Goal: Task Accomplishment & Management: Use online tool/utility

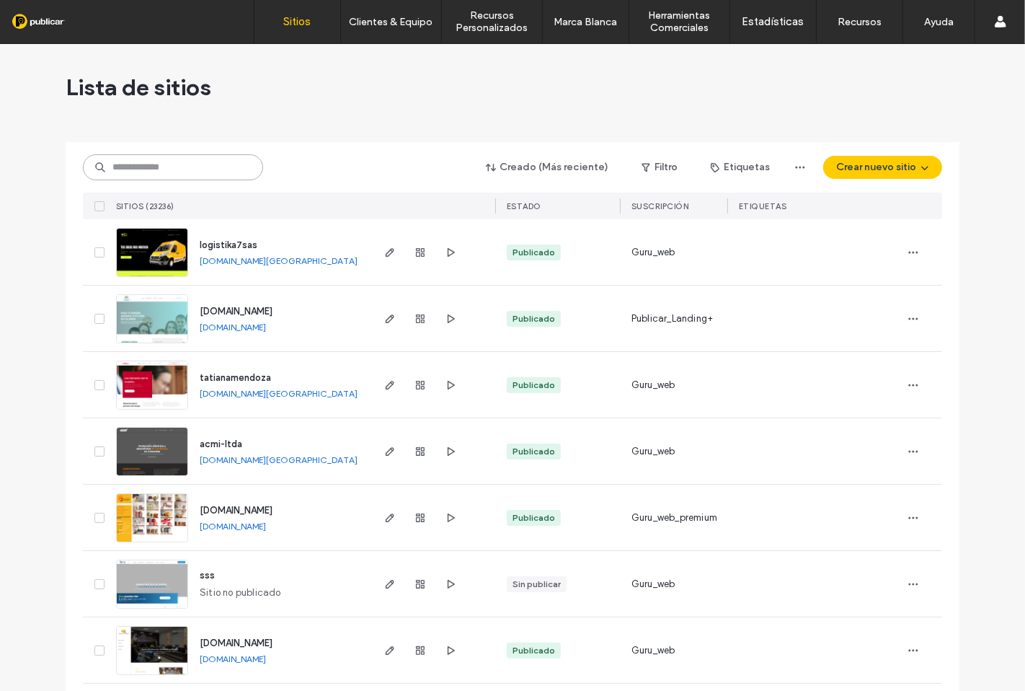
click at [215, 166] on input at bounding box center [173, 167] width 180 height 26
drag, startPoint x: 183, startPoint y: 180, endPoint x: 180, endPoint y: 172, distance: 9.1
click at [182, 179] on div "Creado (Más reciente) Filtro Etiquetas Crear nuevo sitio" at bounding box center [513, 167] width 860 height 27
click at [177, 169] on input at bounding box center [173, 167] width 180 height 26
paste input "**********"
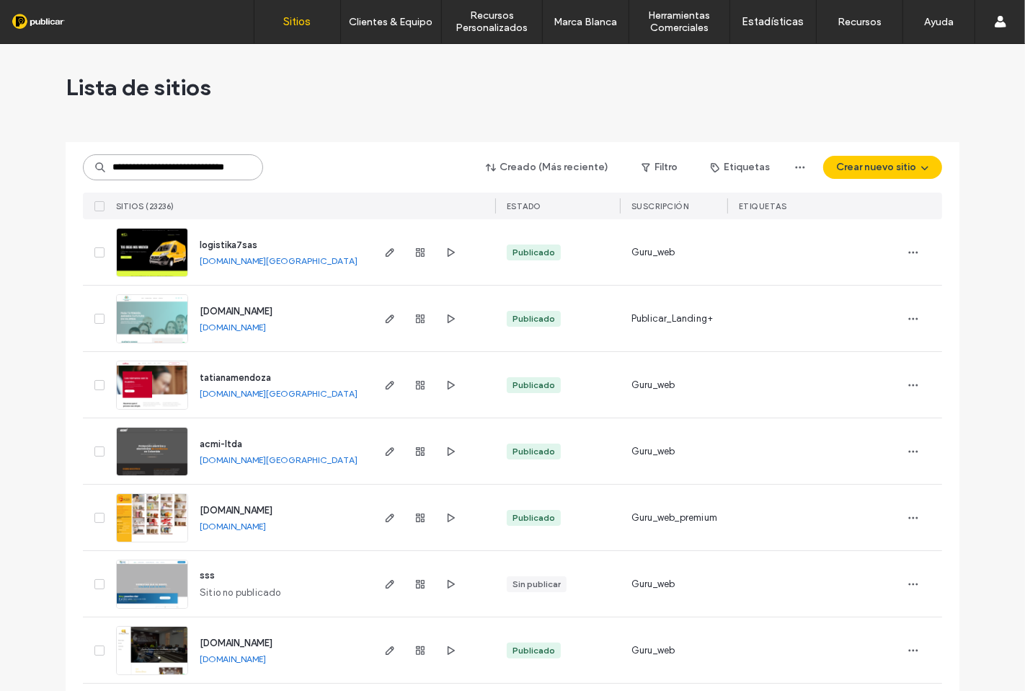
scroll to position [0, 30]
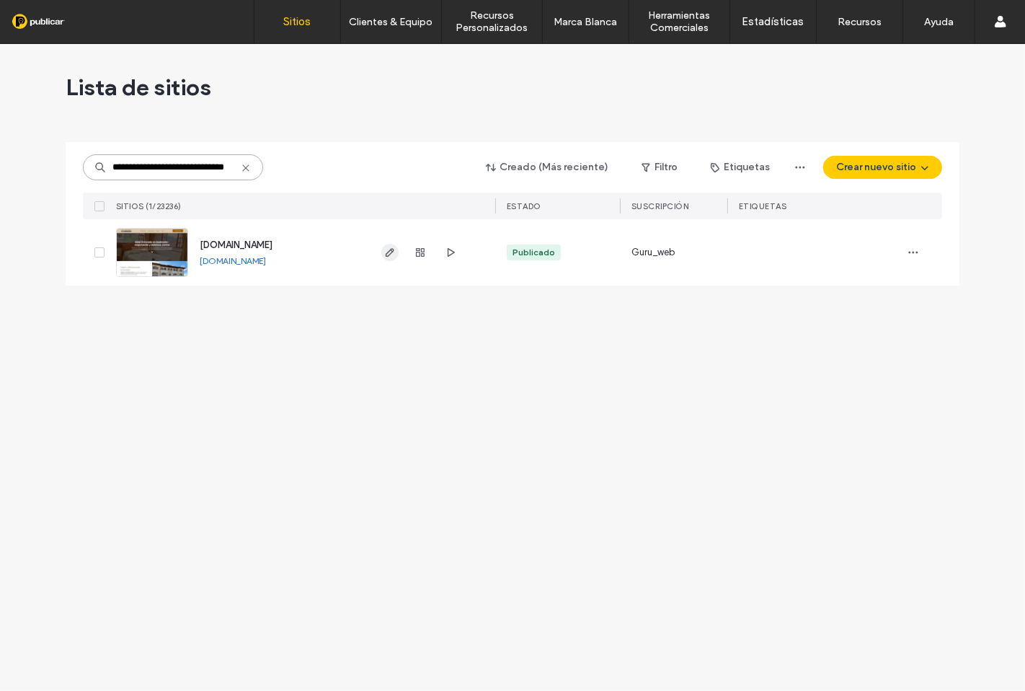
type input "**********"
click at [392, 255] on icon "button" at bounding box center [390, 253] width 12 height 12
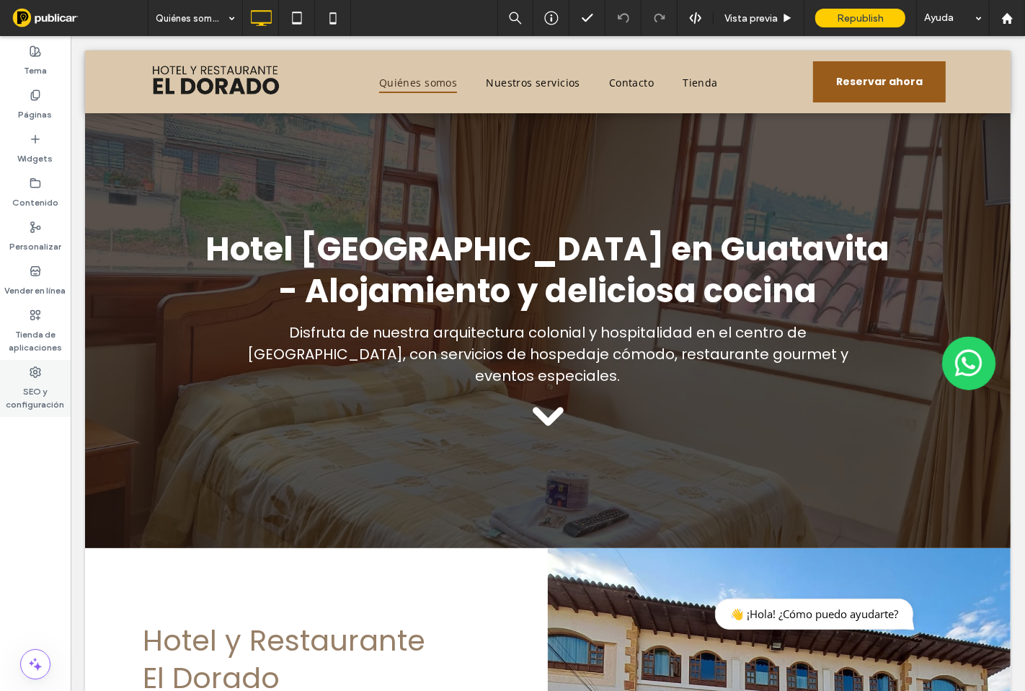
click at [32, 385] on label "SEO y configuración" at bounding box center [35, 394] width 71 height 33
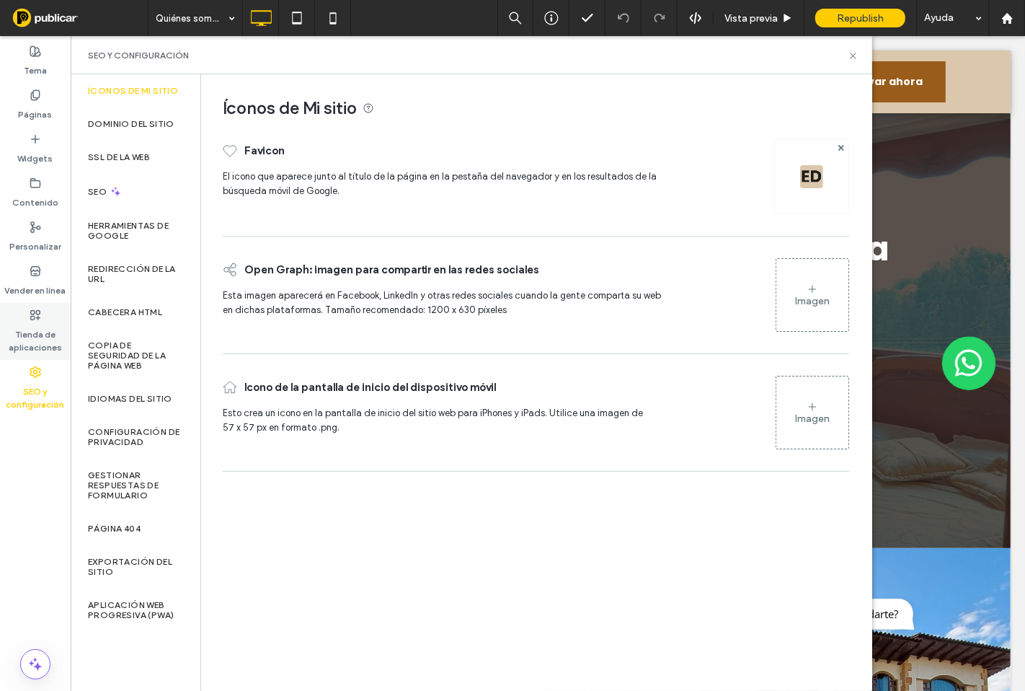
click at [37, 340] on label "Tienda de aplicaciones" at bounding box center [35, 337] width 71 height 33
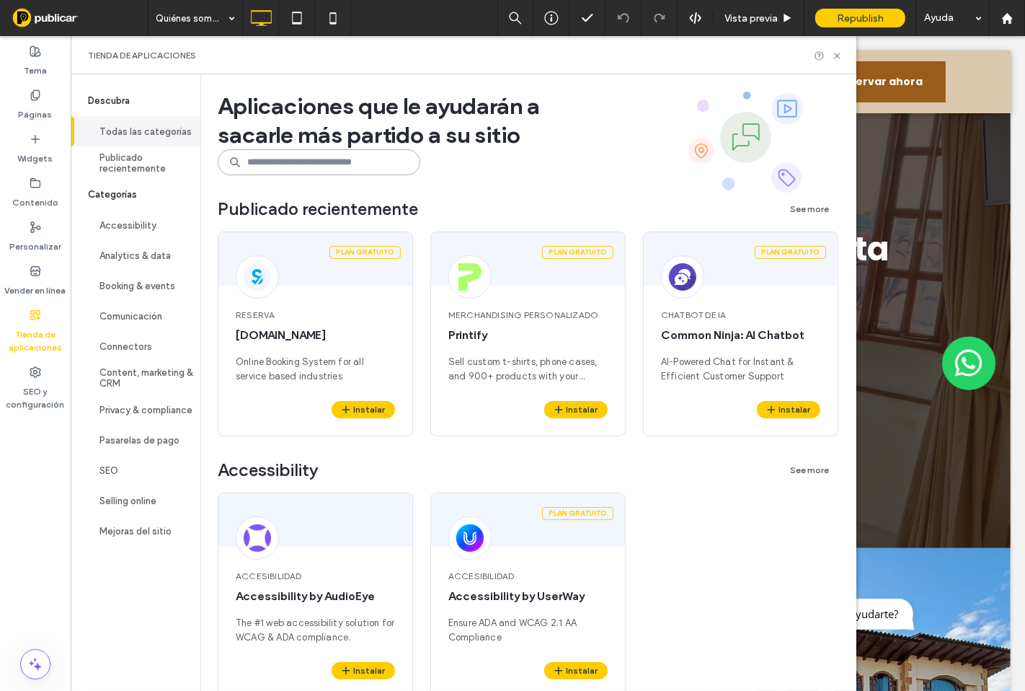
click at [279, 166] on input at bounding box center [319, 162] width 203 height 26
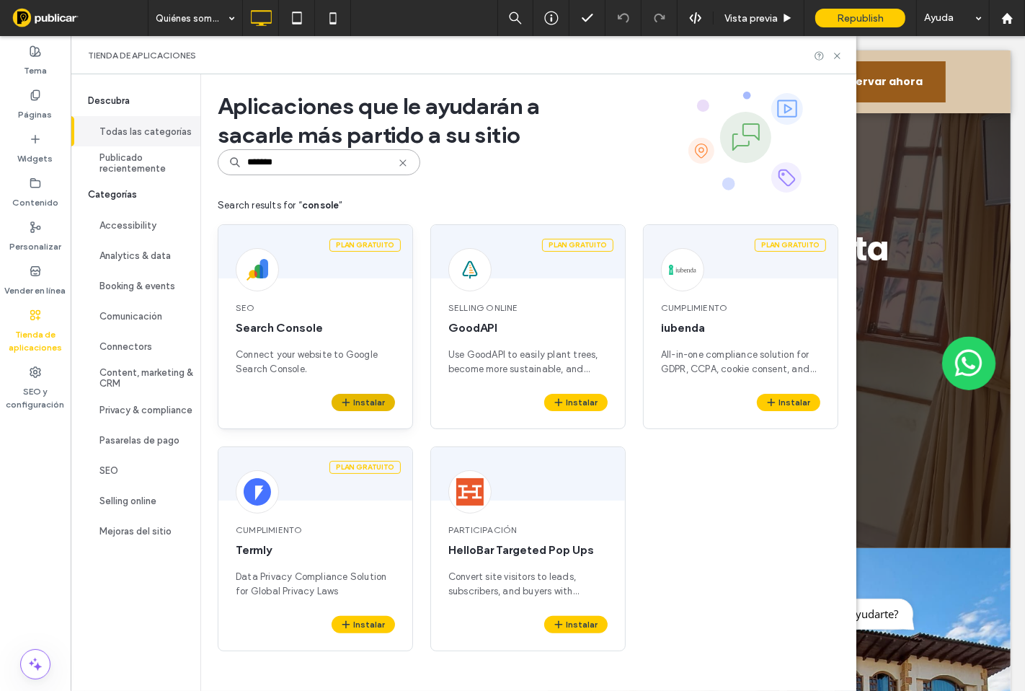
type input "*******"
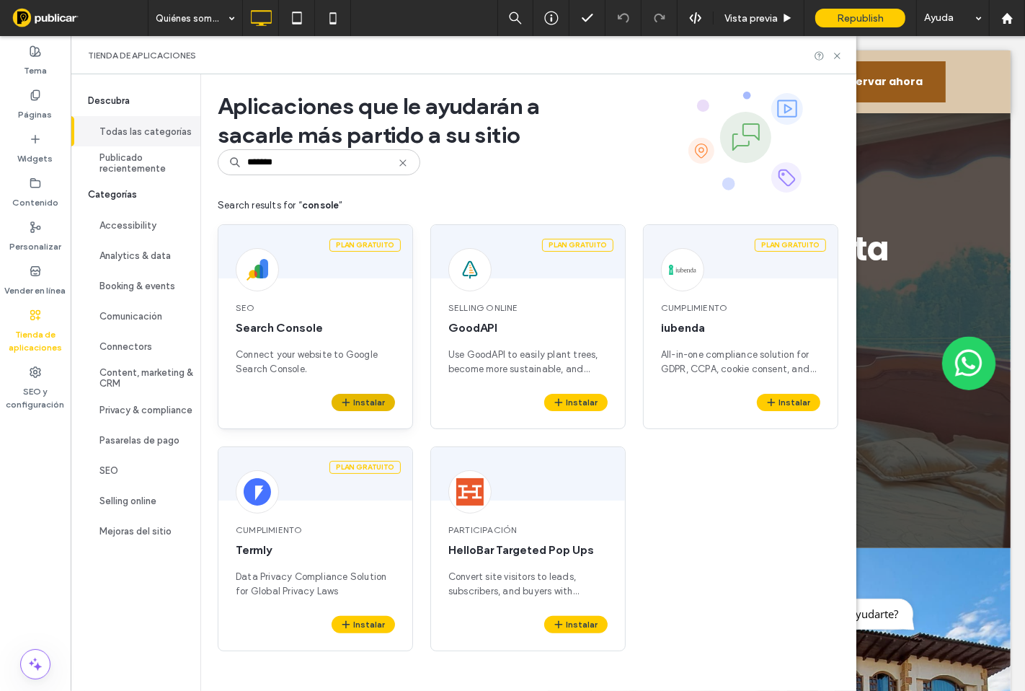
click at [358, 408] on button "Instalar" at bounding box center [363, 402] width 63 height 17
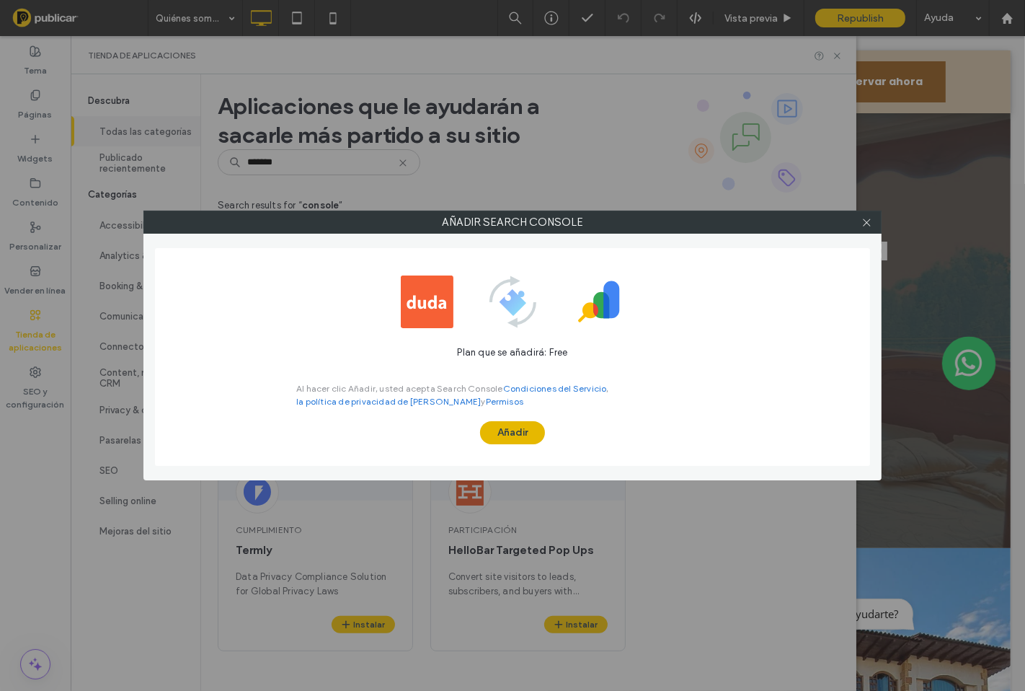
drag, startPoint x: 486, startPoint y: 416, endPoint x: 498, endPoint y: 421, distance: 12.6
click at [490, 418] on span "Al hacer clic Añadir, usted acepta Search Console Condiciones del Servicio , la…" at bounding box center [512, 394] width 433 height 56
click at [499, 422] on button "Añadir" at bounding box center [512, 432] width 65 height 23
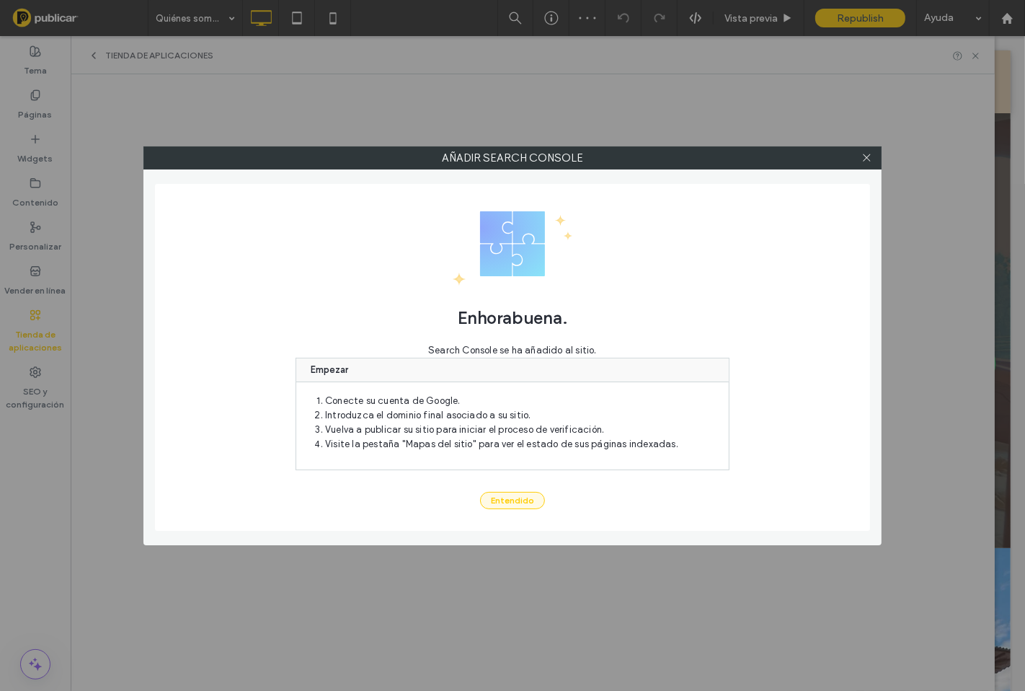
click at [513, 500] on button "Entendido" at bounding box center [512, 500] width 65 height 17
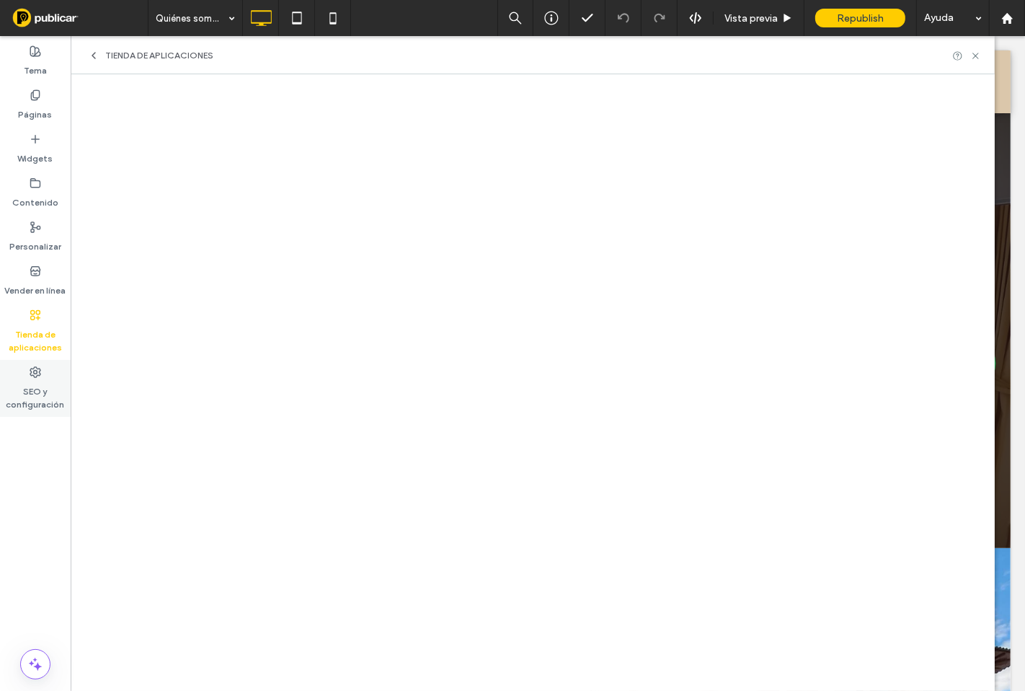
click at [30, 397] on label "SEO y configuración" at bounding box center [35, 394] width 71 height 33
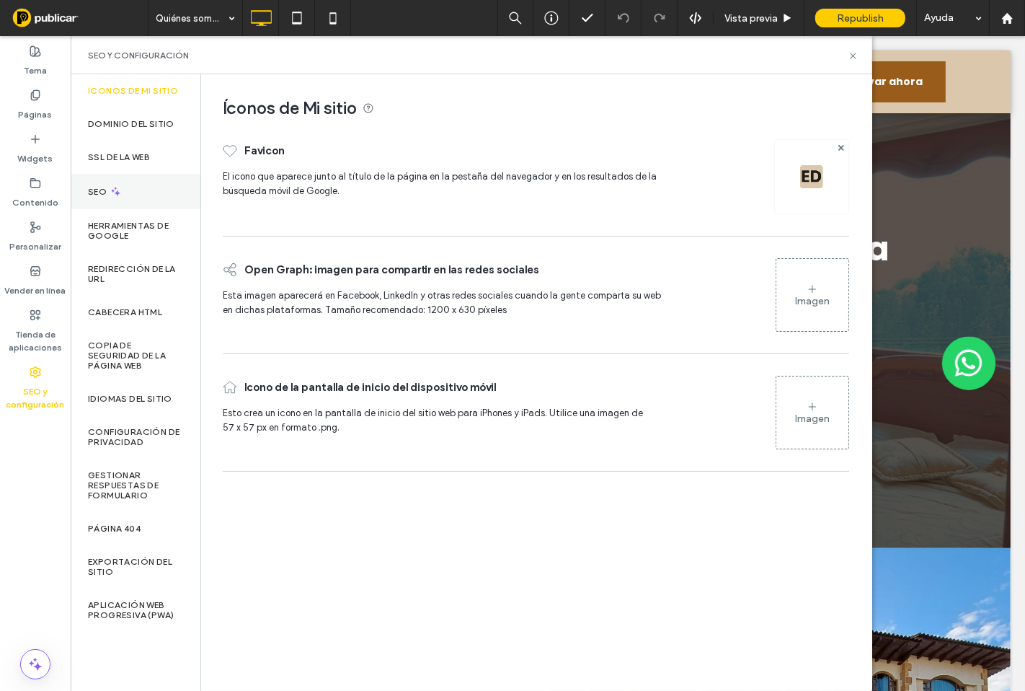
click at [123, 189] on div "SEO" at bounding box center [136, 191] width 130 height 35
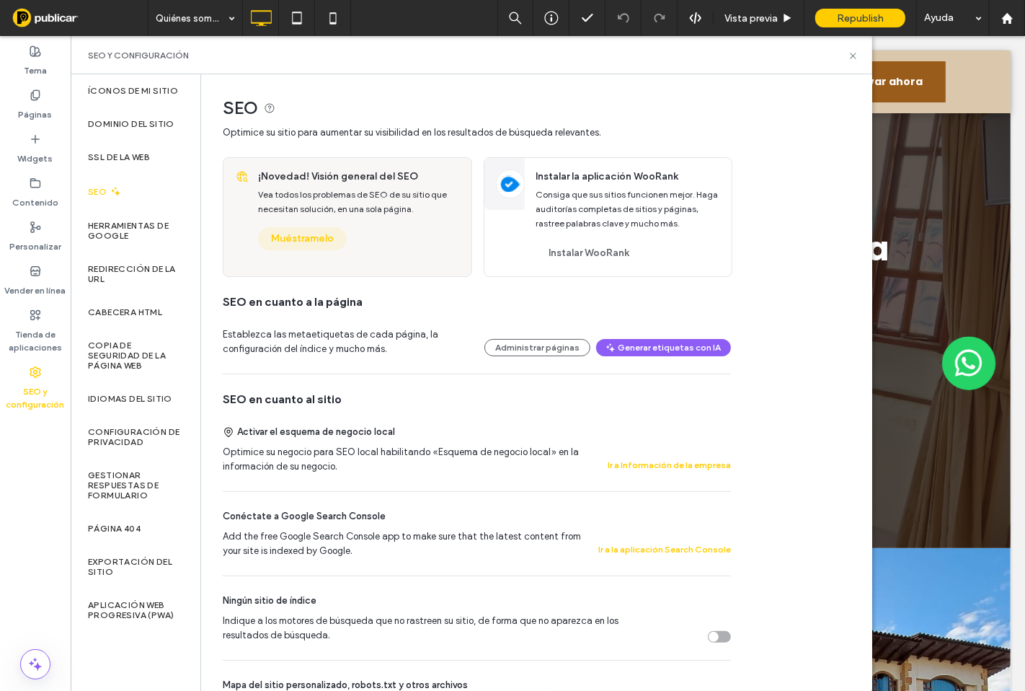
click at [297, 237] on button "Muéstramelo" at bounding box center [302, 238] width 89 height 23
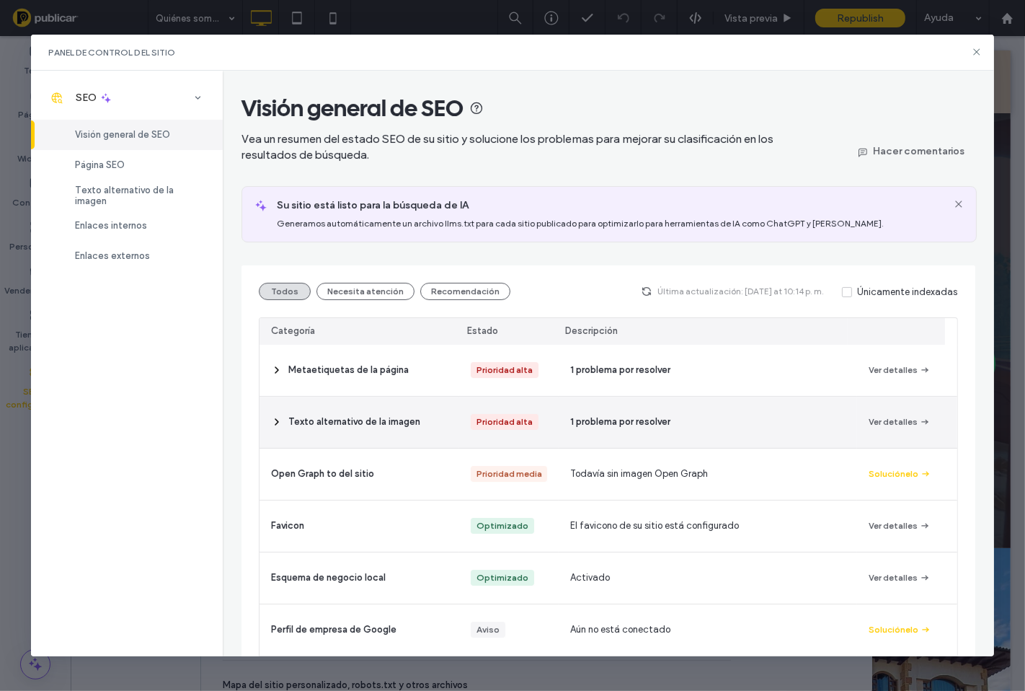
scroll to position [121, 0]
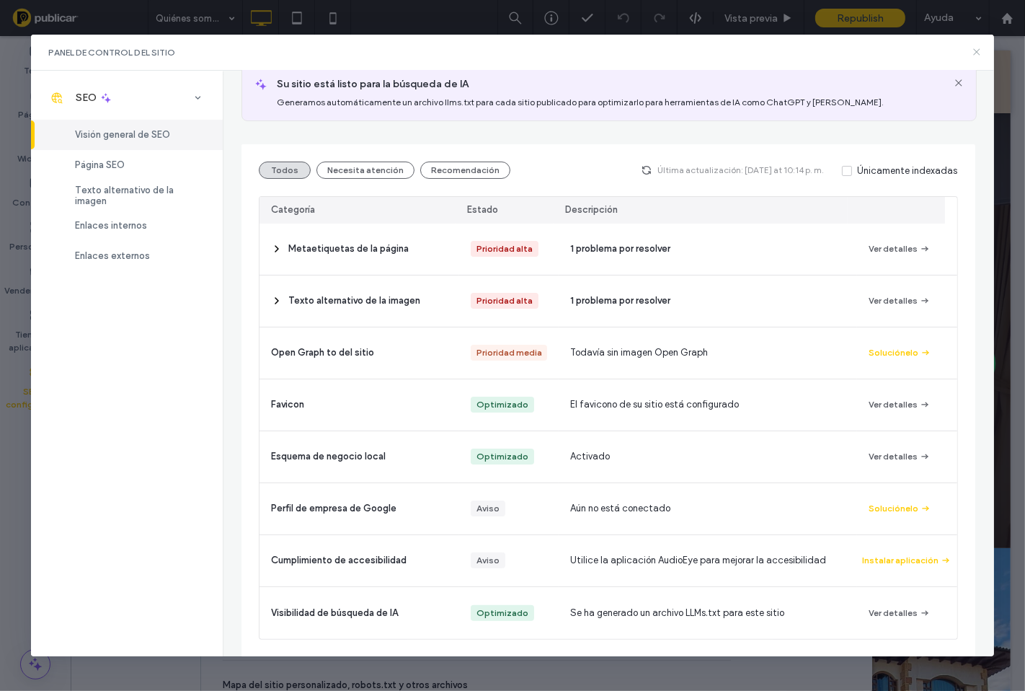
click at [977, 53] on icon at bounding box center [977, 52] width 12 height 12
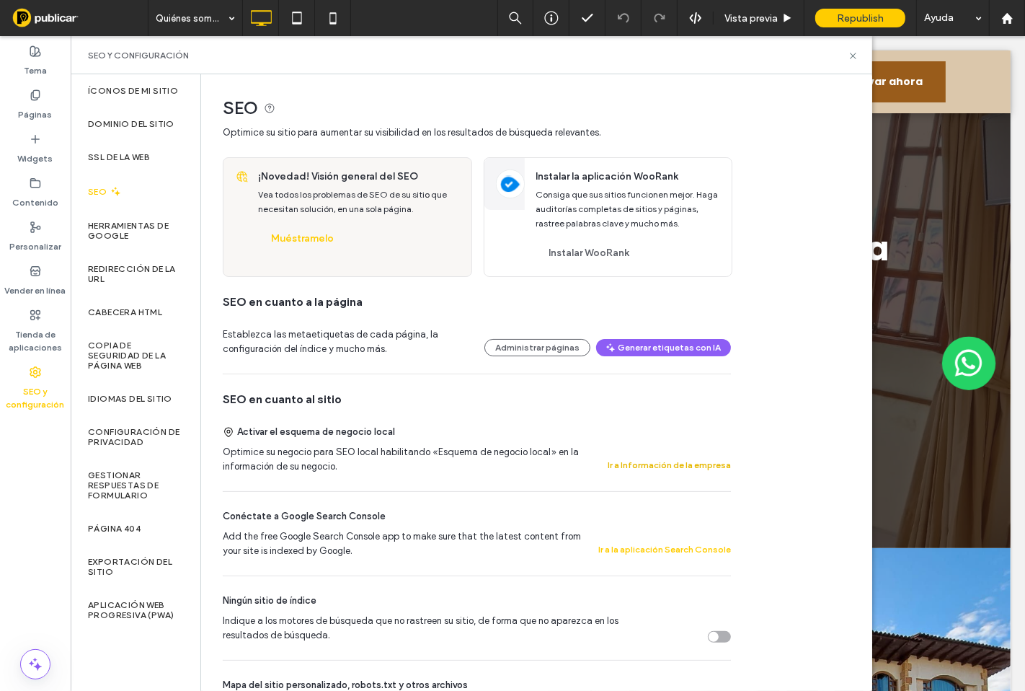
click at [673, 467] on button "Ir a Información de la empresa" at bounding box center [669, 464] width 123 height 17
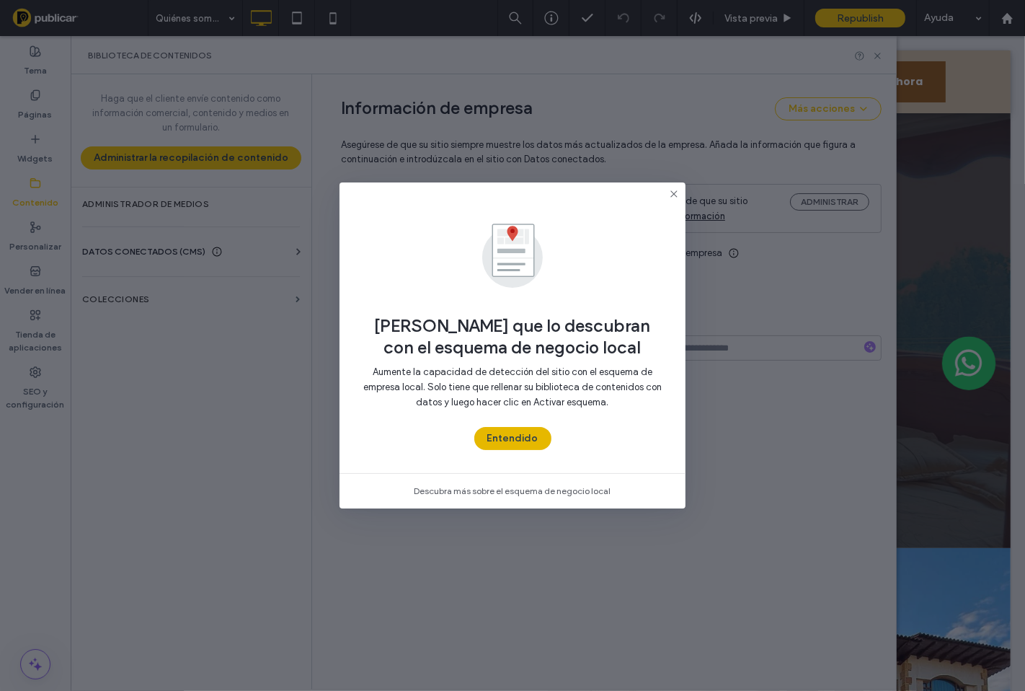
type input "**********"
click at [531, 435] on button "Entendido" at bounding box center [512, 438] width 77 height 23
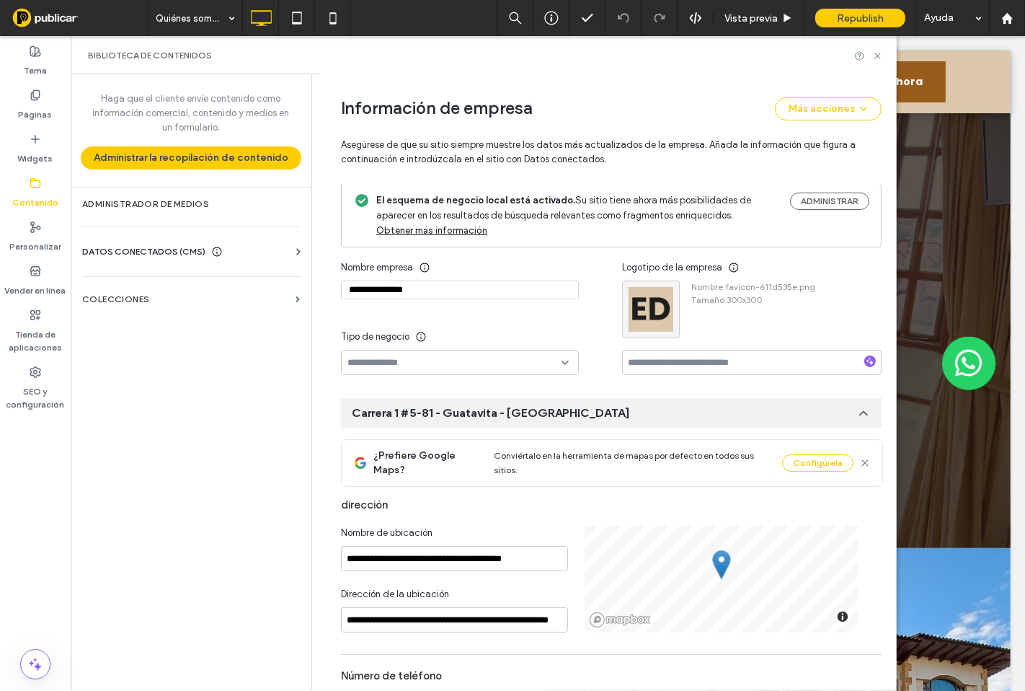
scroll to position [0, 0]
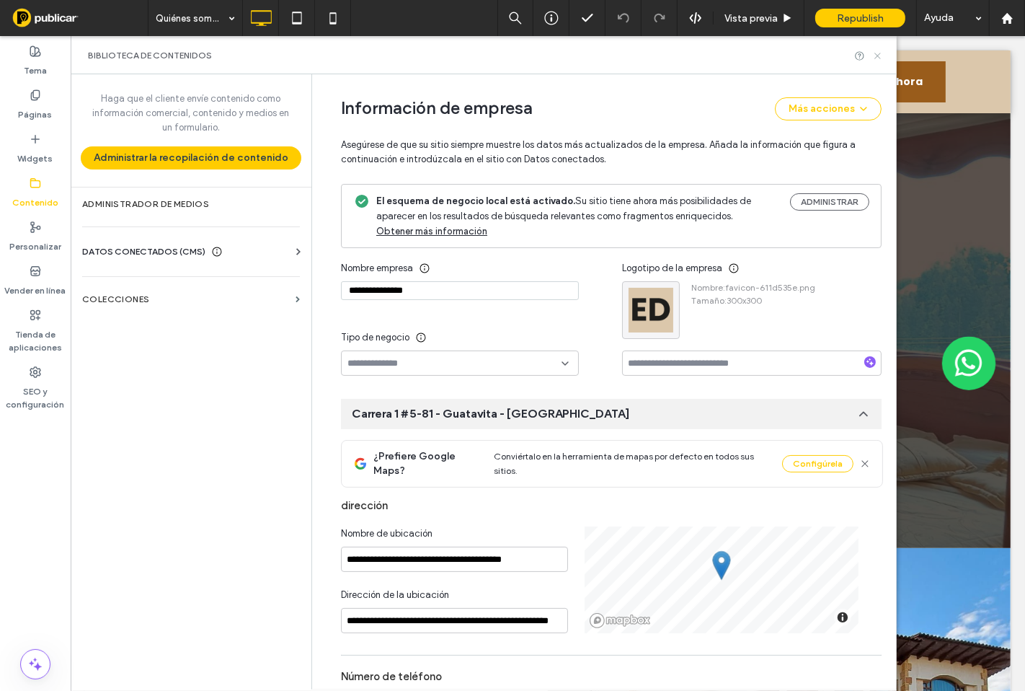
click at [881, 54] on icon at bounding box center [878, 55] width 11 height 11
